Goal: Task Accomplishment & Management: Use online tool/utility

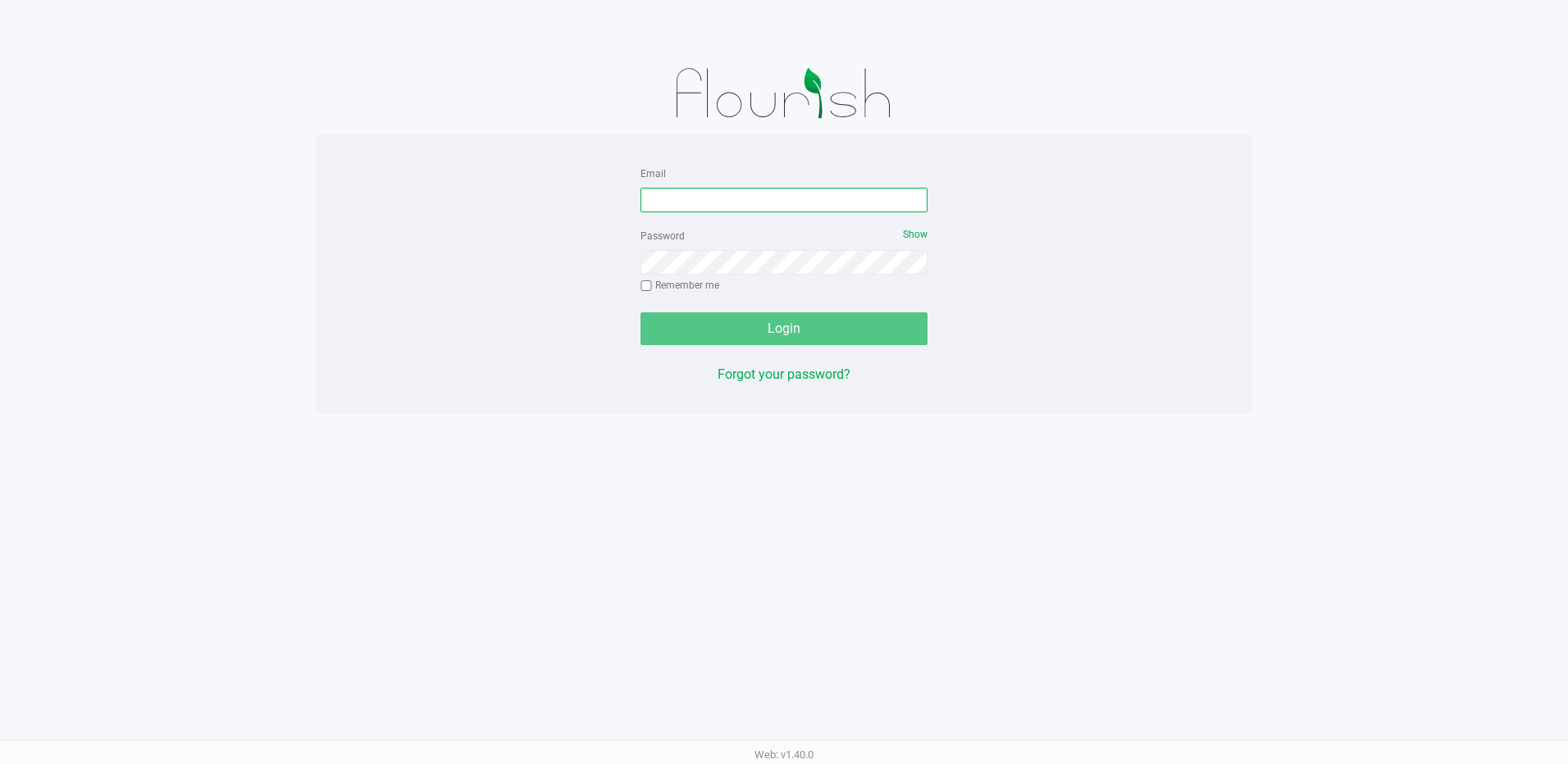
click at [708, 199] on input "Email" at bounding box center [784, 199] width 287 height 24
type input "[EMAIL_ADDRESS][DOMAIN_NAME]"
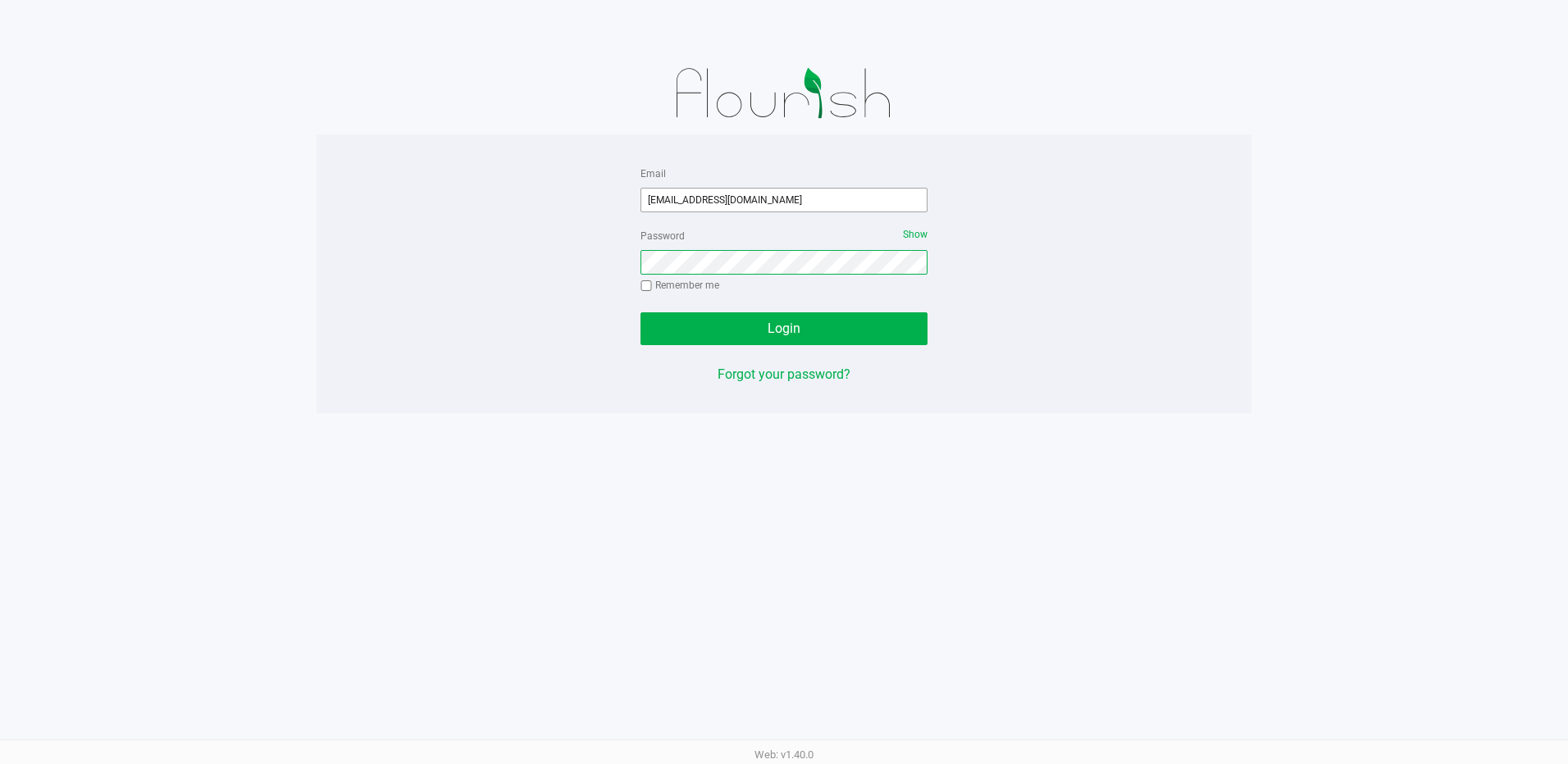
click at [640, 313] on button "Login" at bounding box center [784, 329] width 287 height 33
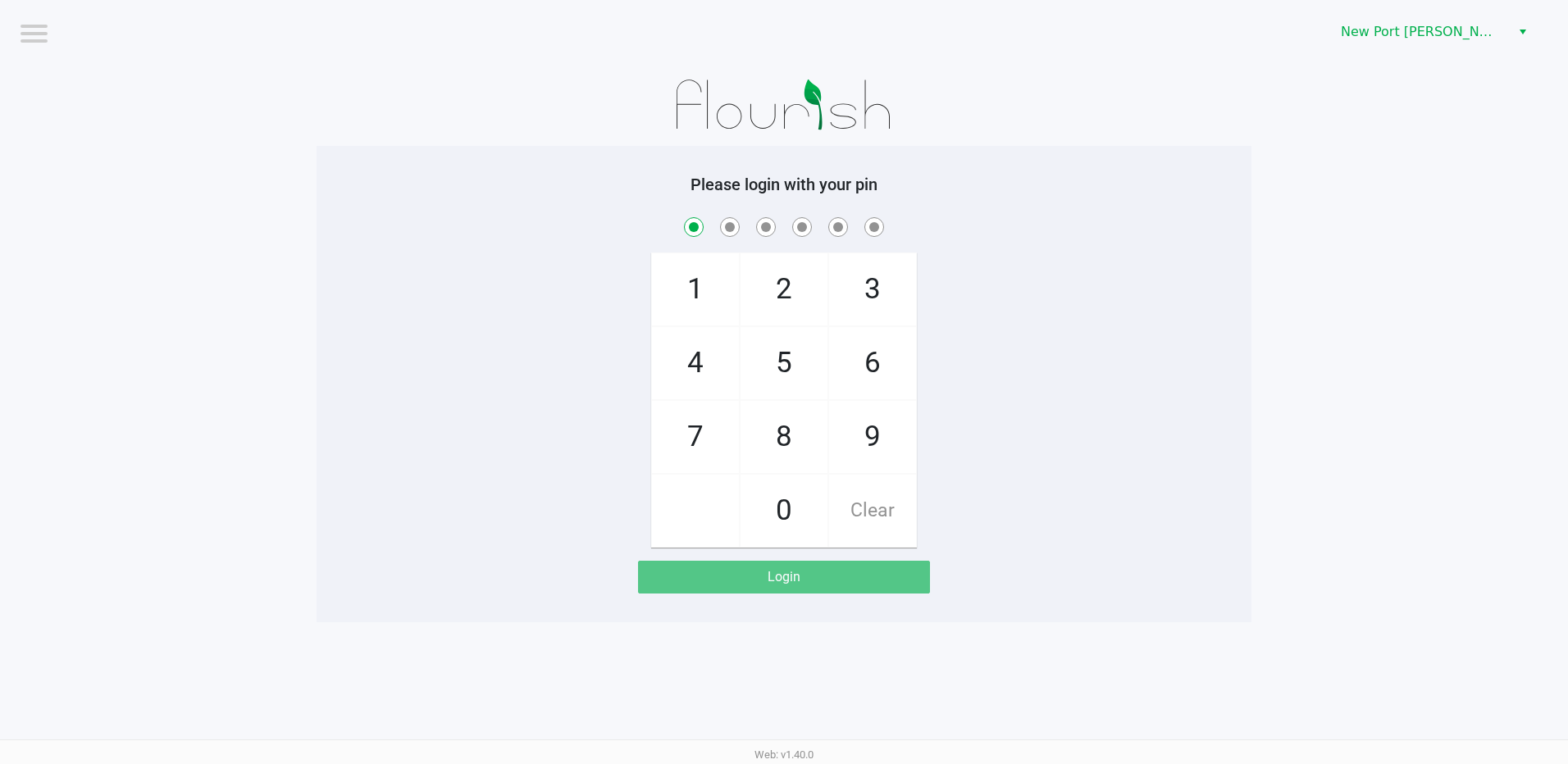
checkbox input "true"
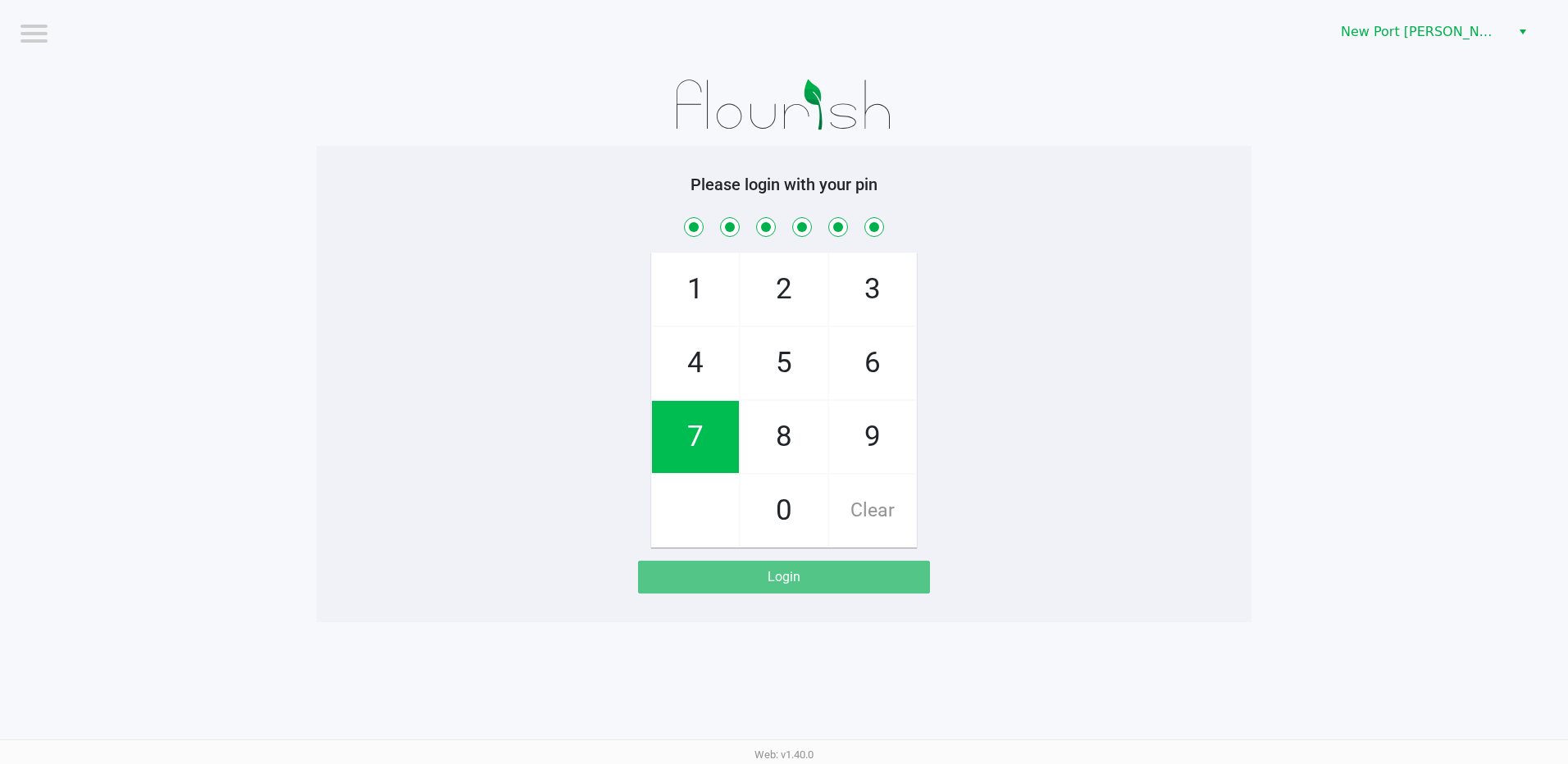
checkbox input "true"
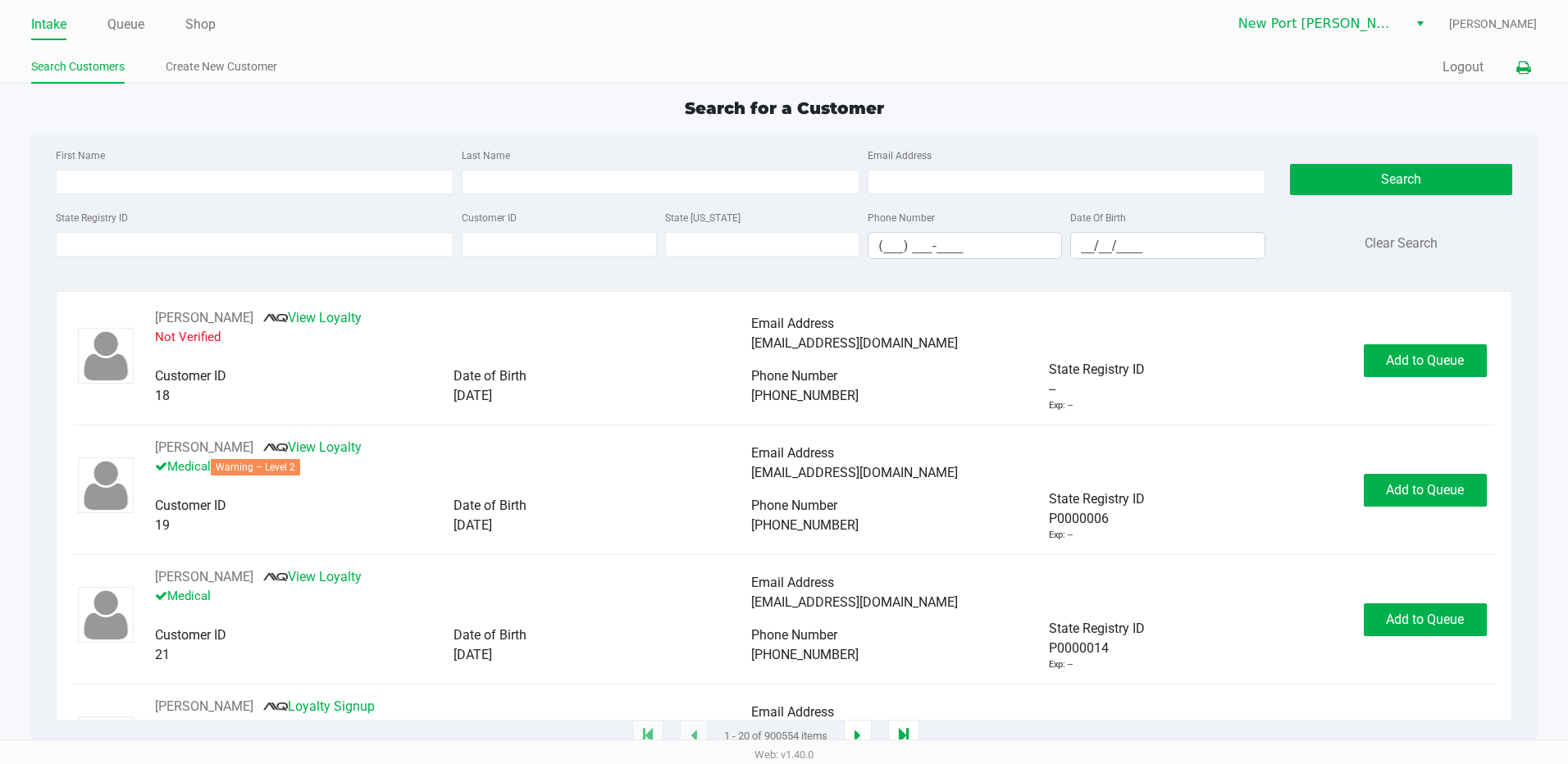
click at [1521, 68] on icon at bounding box center [1523, 68] width 14 height 12
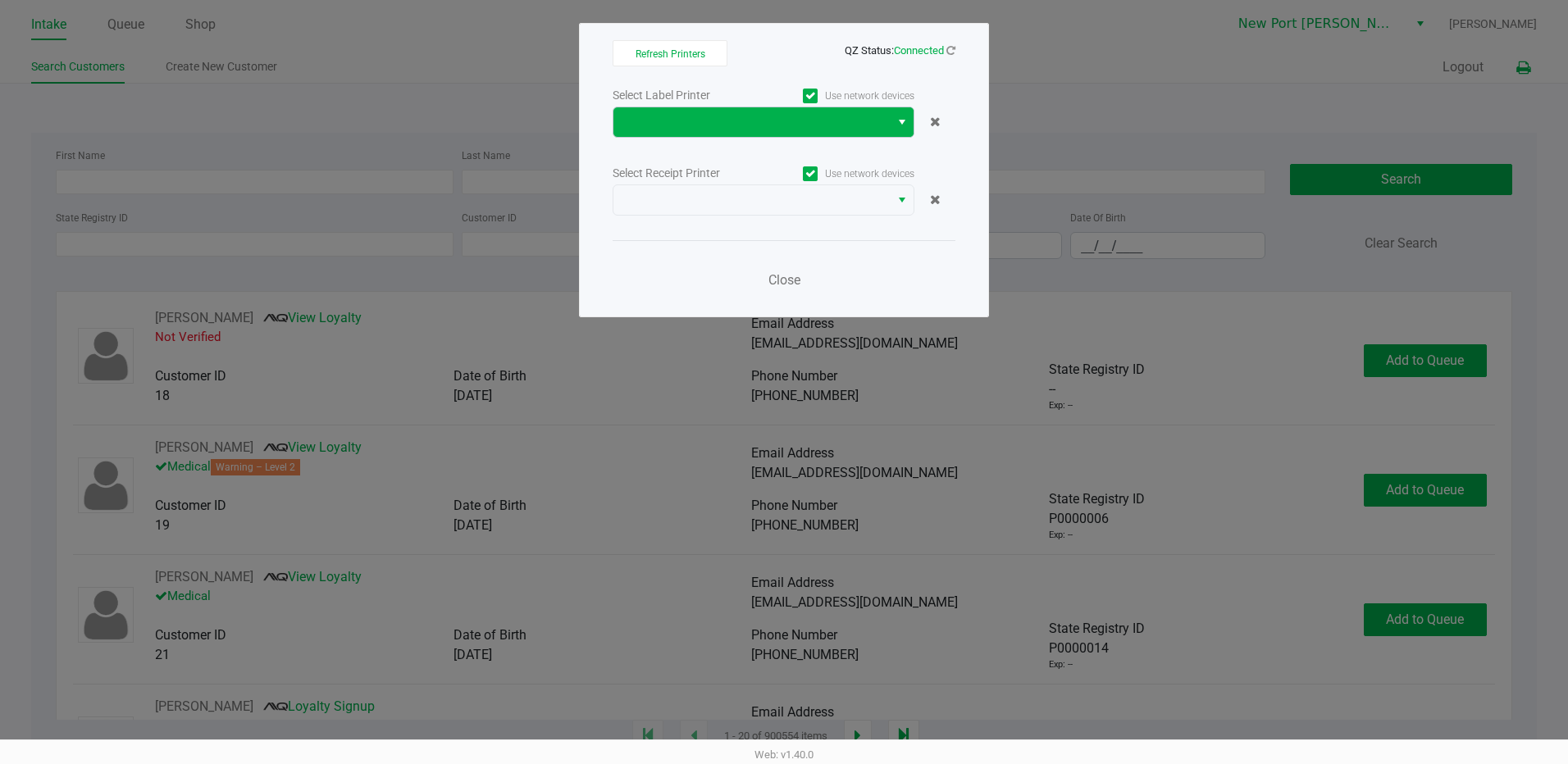
click at [901, 115] on span "Select" at bounding box center [901, 122] width 13 height 20
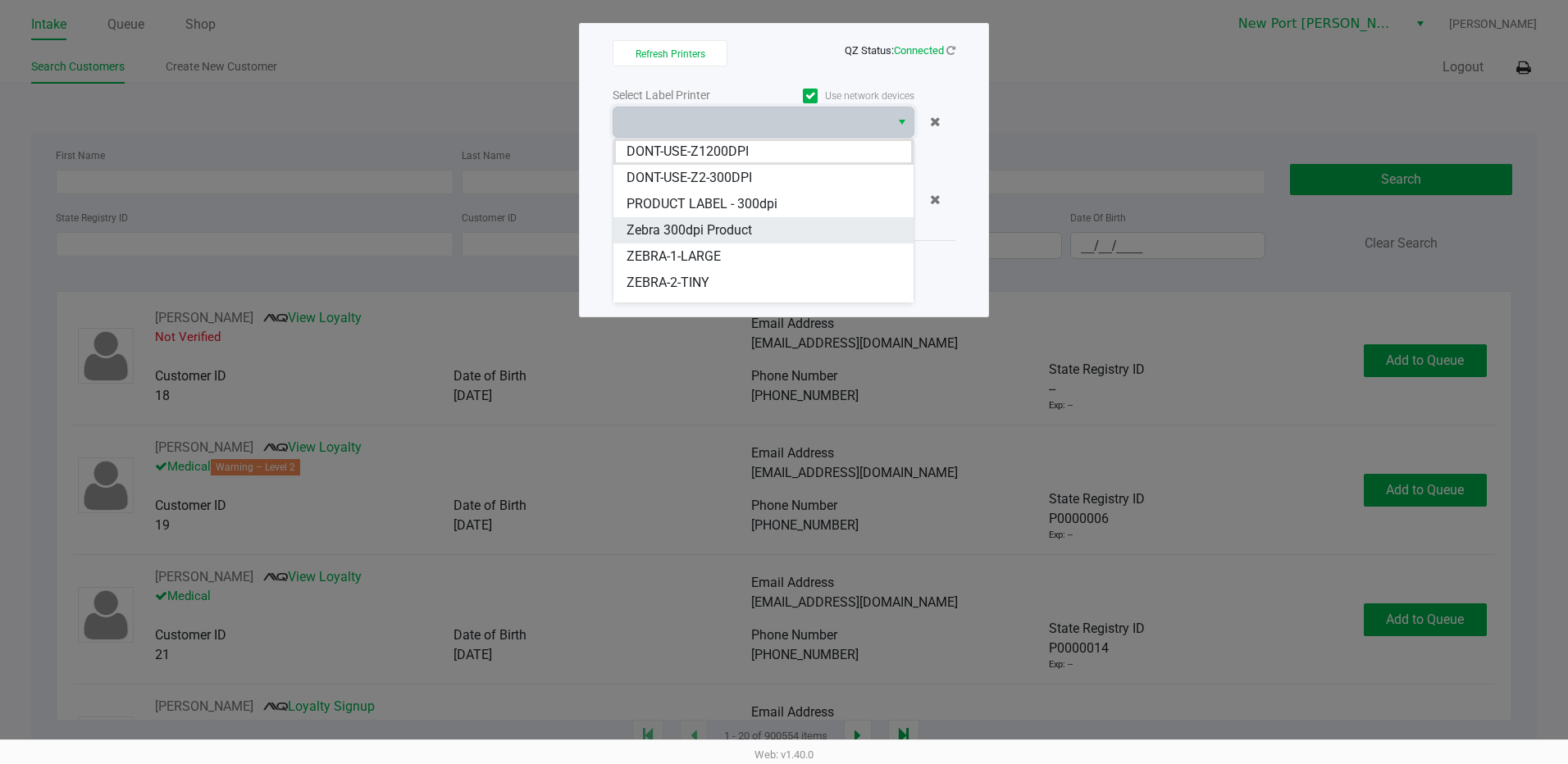
scroll to position [125, 0]
click at [720, 233] on span "ZEBRA-GODSMACK" at bounding box center [683, 236] width 114 height 20
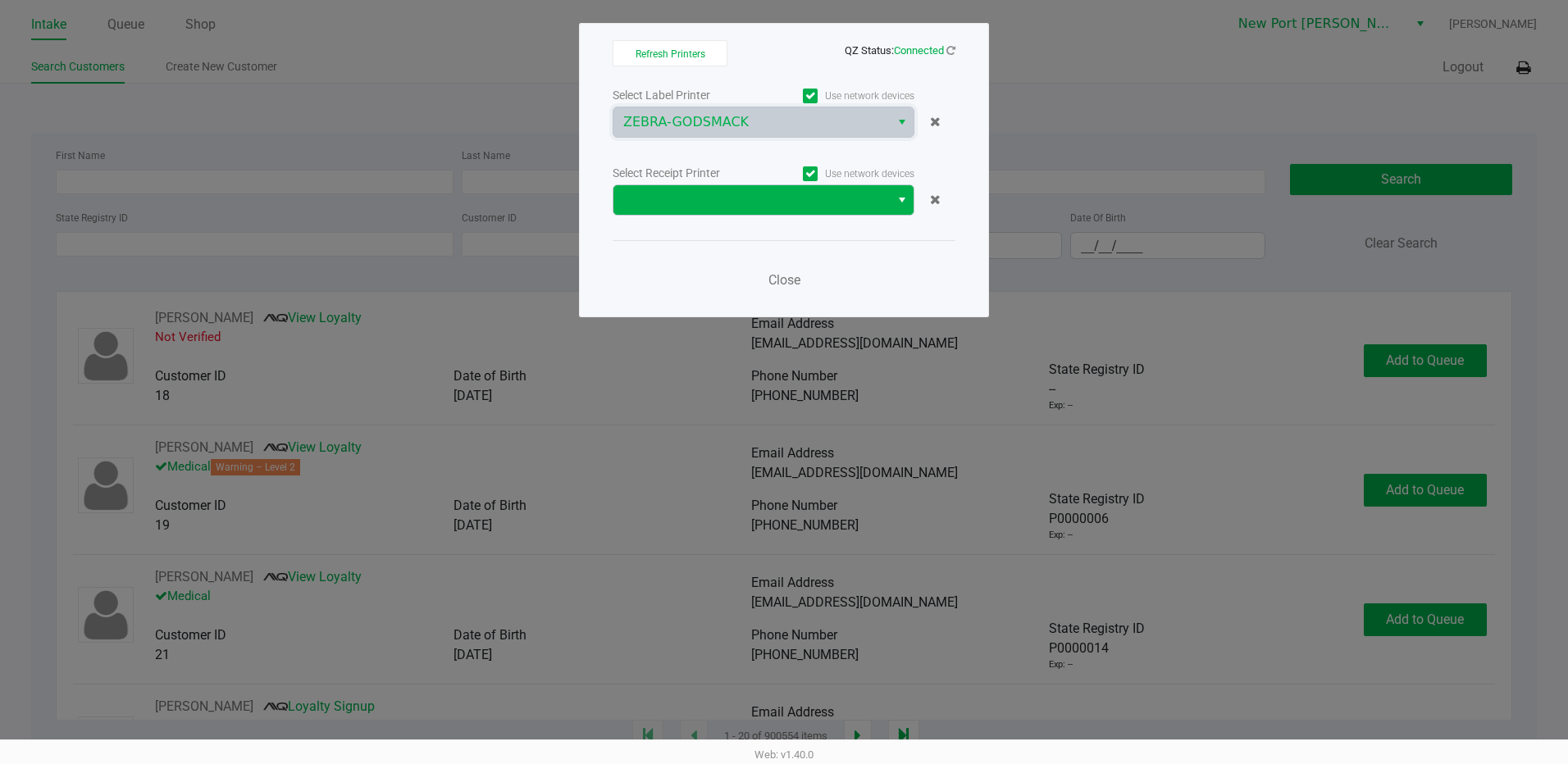
click at [899, 201] on span "Select" at bounding box center [901, 200] width 13 height 20
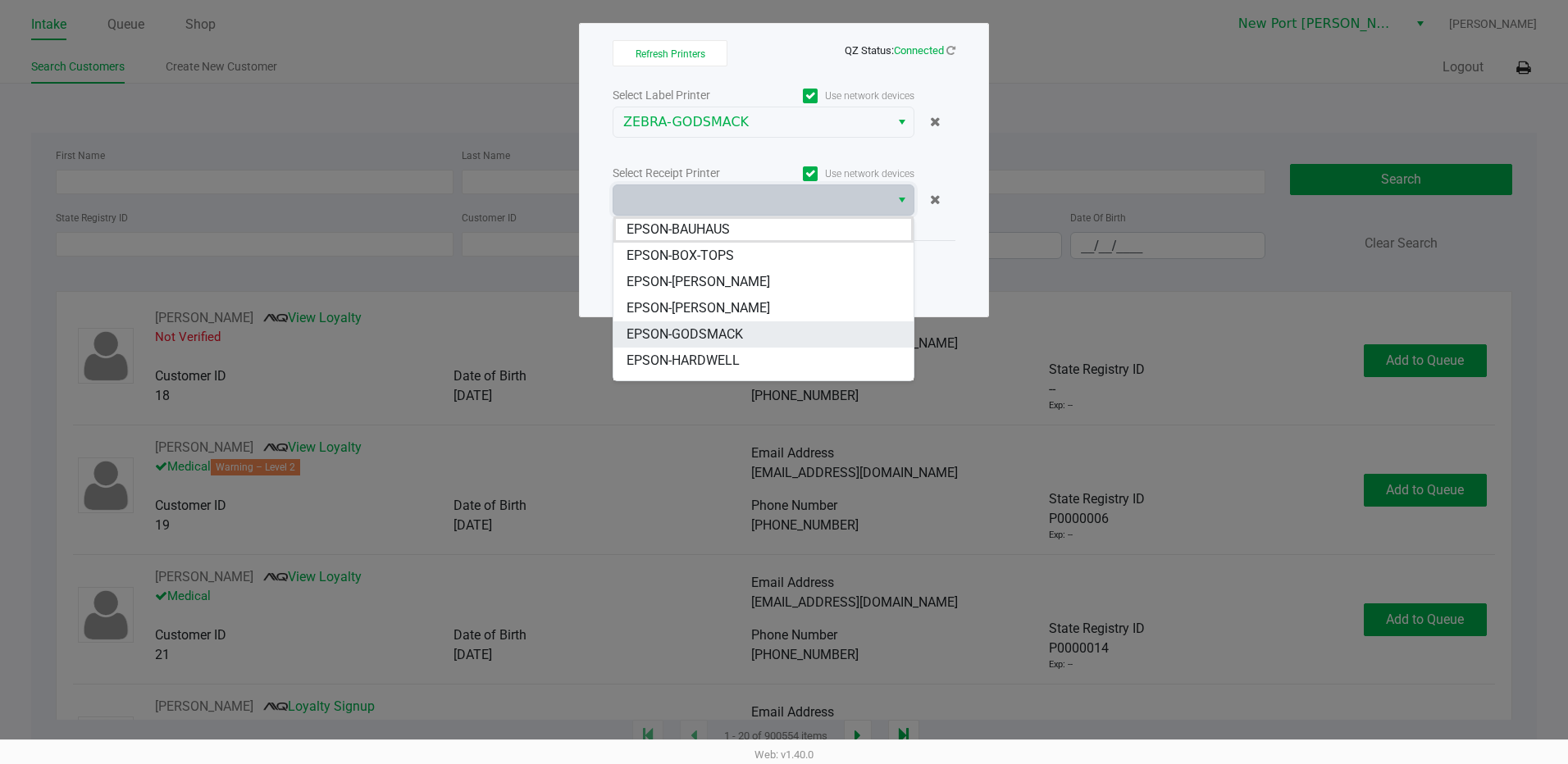
click at [711, 327] on span "EPSON-GODSMACK" at bounding box center [684, 334] width 116 height 20
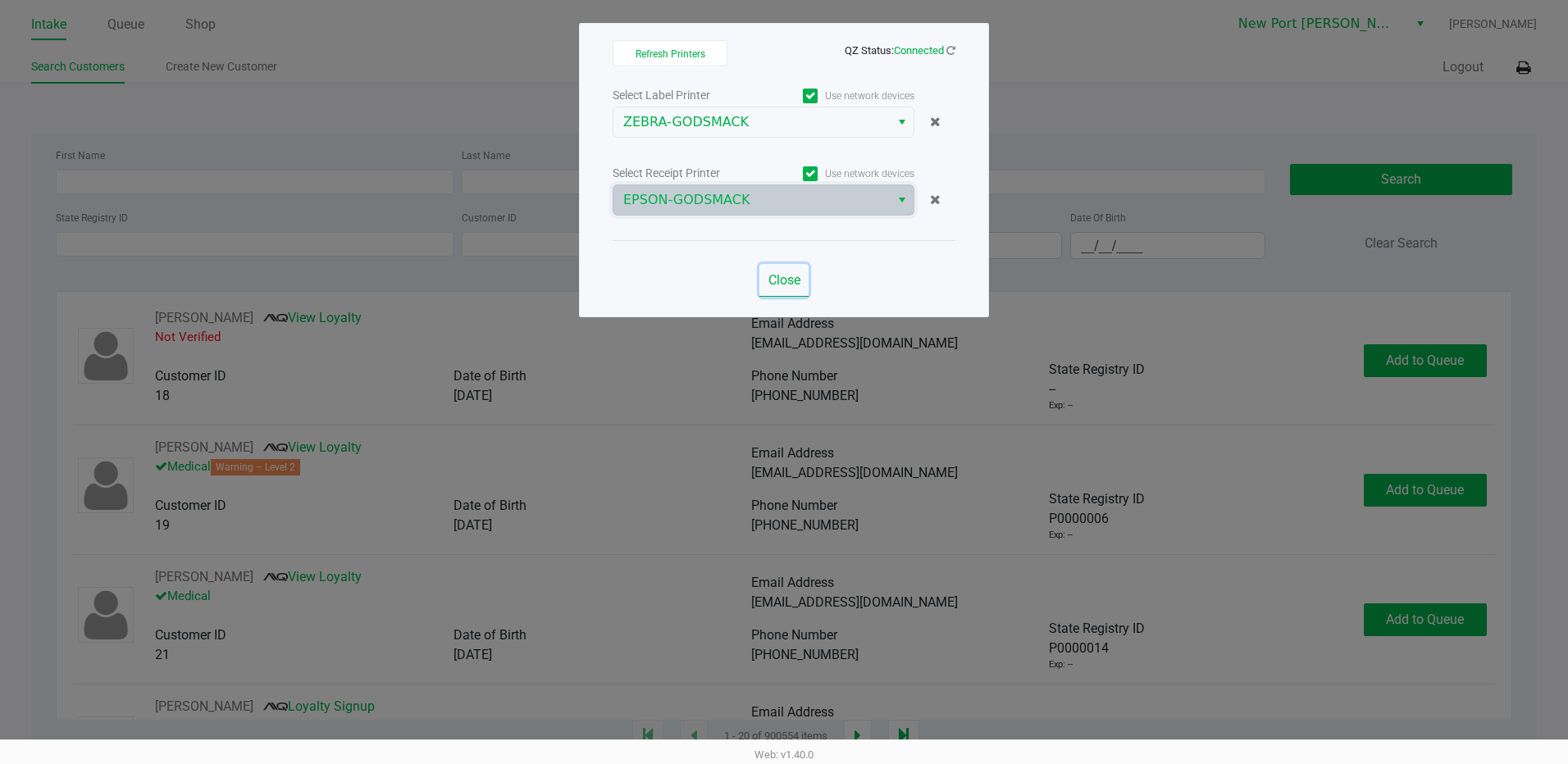
click at [780, 276] on span "Close" at bounding box center [784, 280] width 32 height 16
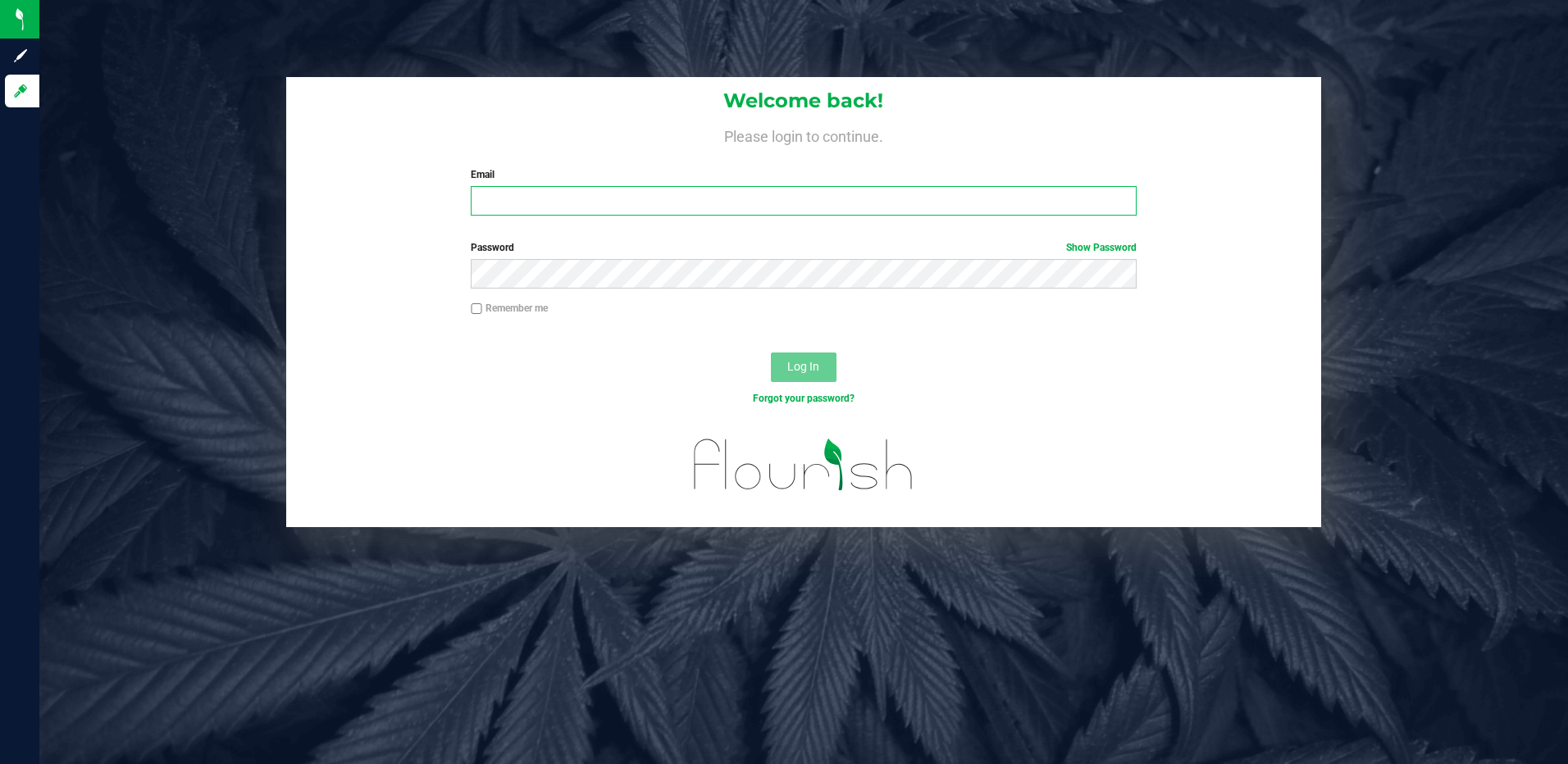
click at [523, 194] on input "Email" at bounding box center [804, 200] width 666 height 29
type input "[EMAIL_ADDRESS][DOMAIN_NAME]"
click at [771, 353] on button "Log In" at bounding box center [804, 367] width 65 height 29
